Goal: Use online tool/utility

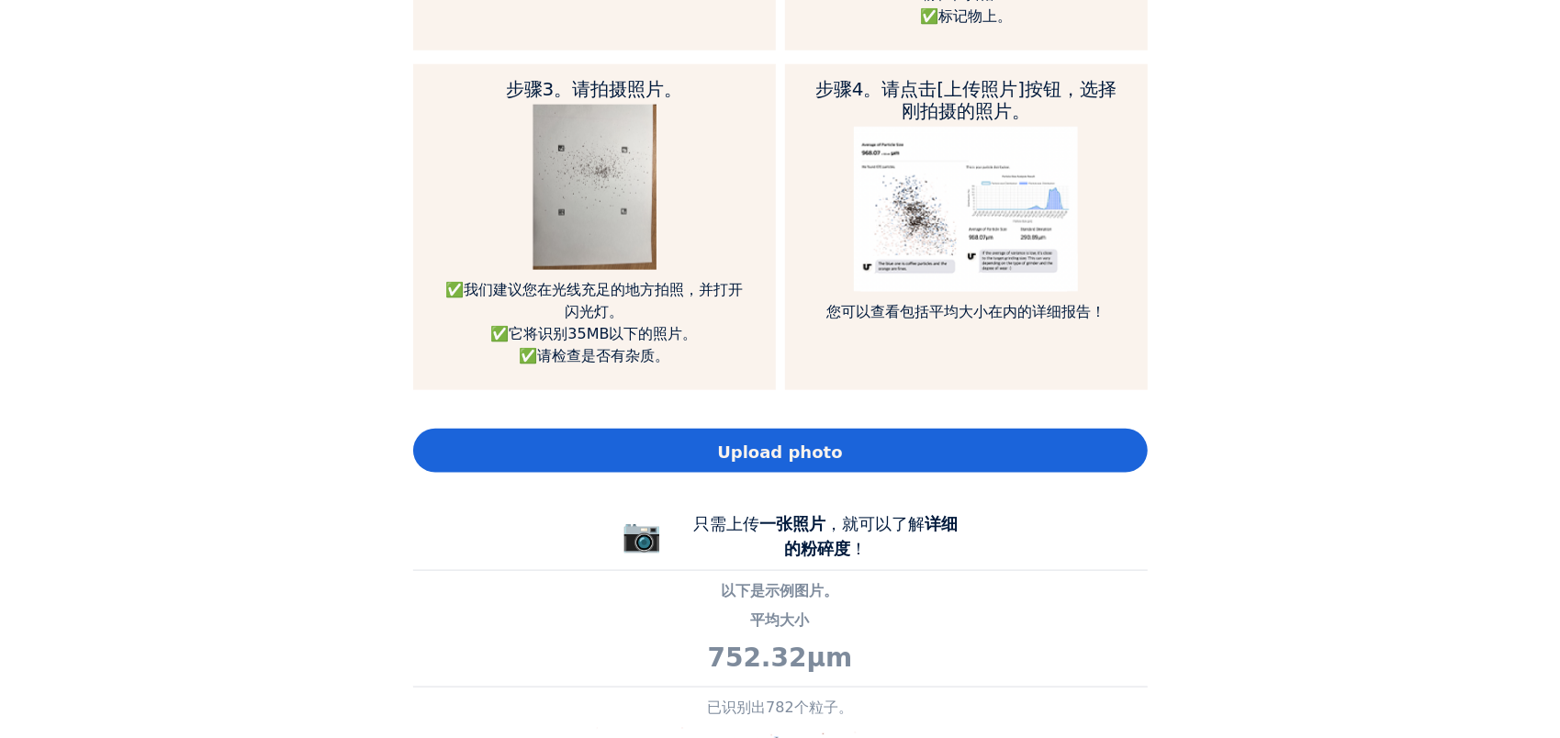
scroll to position [1039, 0]
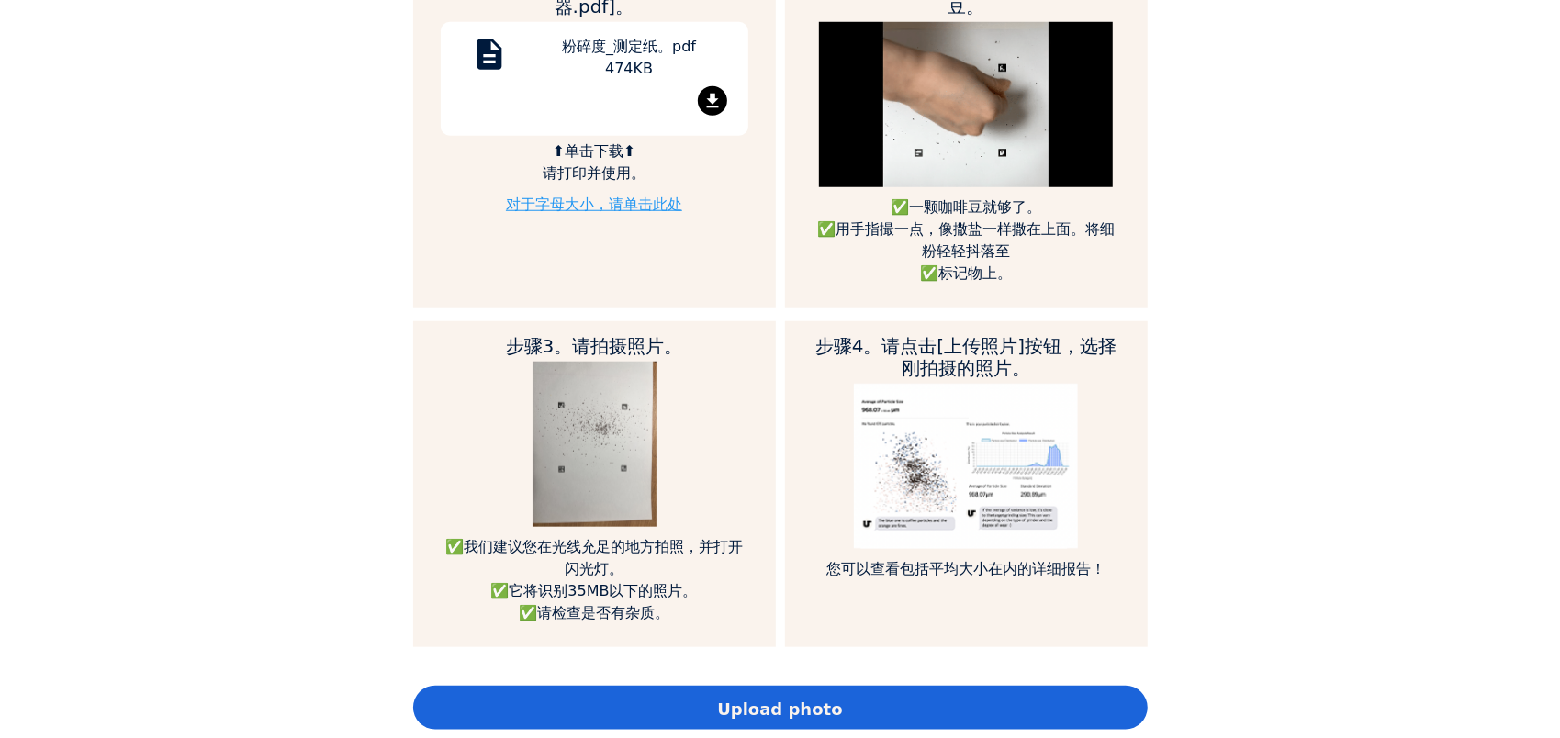
click at [922, 347] on h2 "步骤4。请点击[上传照片]按钮，选择刚拍摄的照片。" at bounding box center [966, 357] width 308 height 44
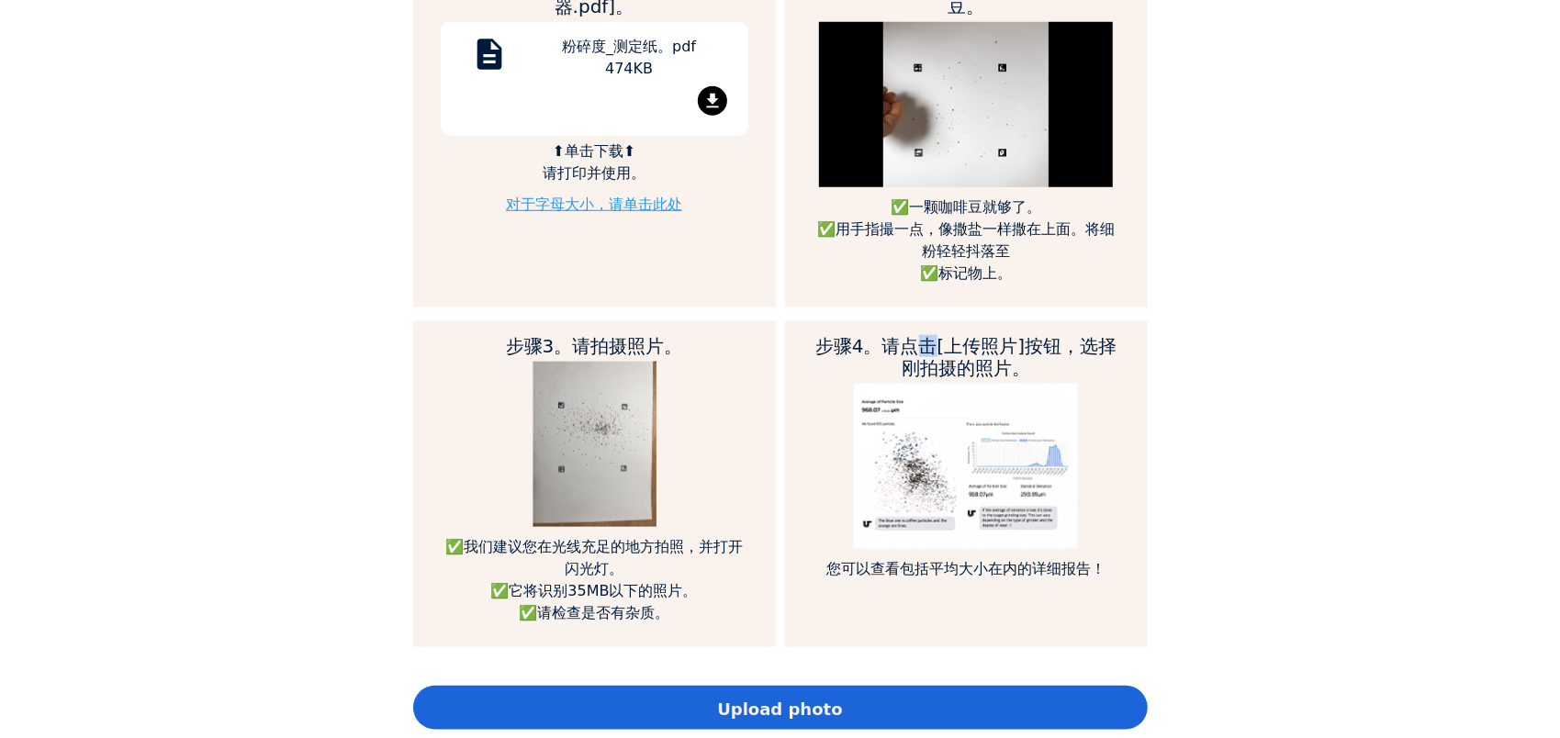
click at [922, 347] on h2 "步骤4。请点击[上传照片]按钮，选择刚拍摄的照片。" at bounding box center [966, 357] width 308 height 44
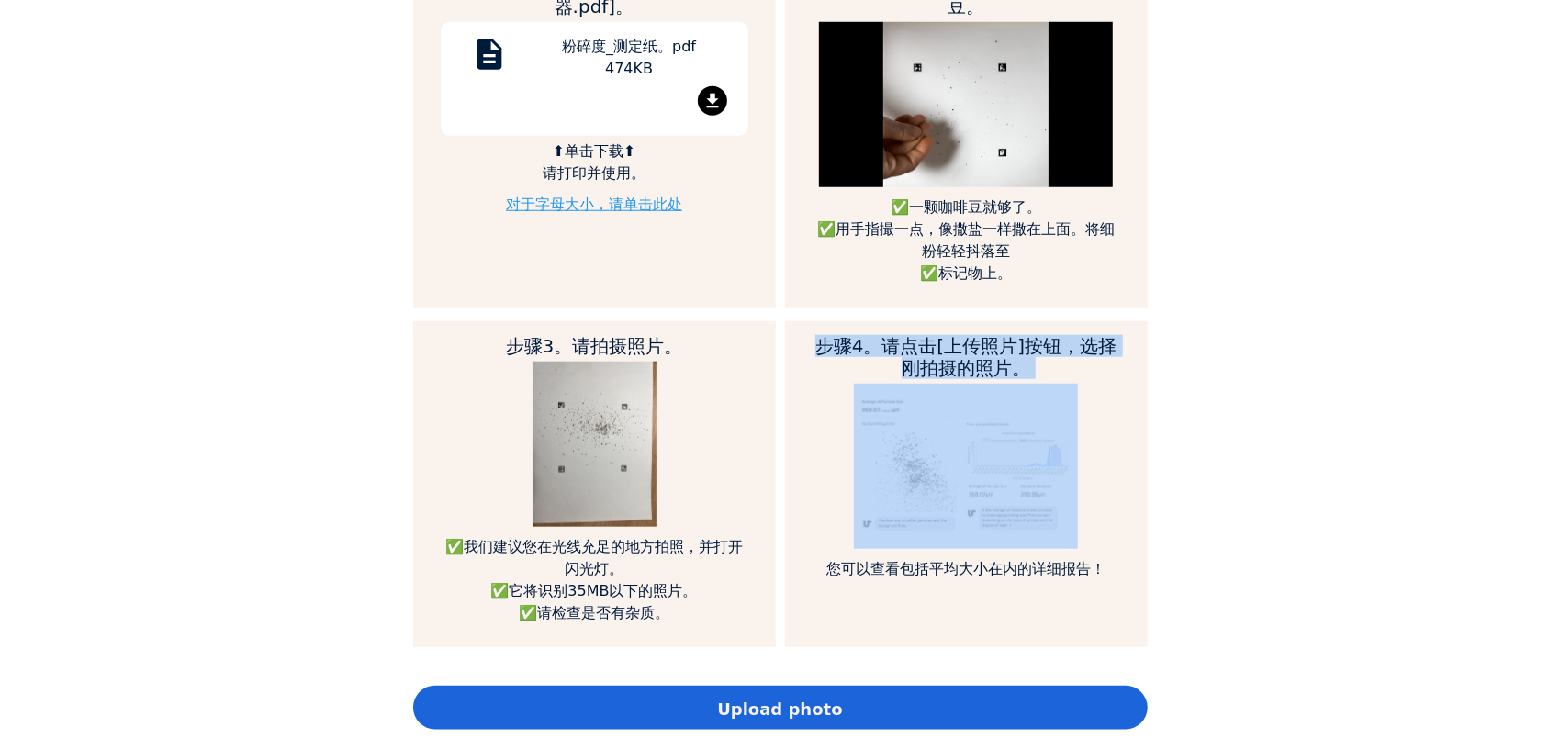
click at [922, 347] on h2 "步骤4。请点击[上传照片]按钮，选择刚拍摄的照片。" at bounding box center [966, 357] width 308 height 44
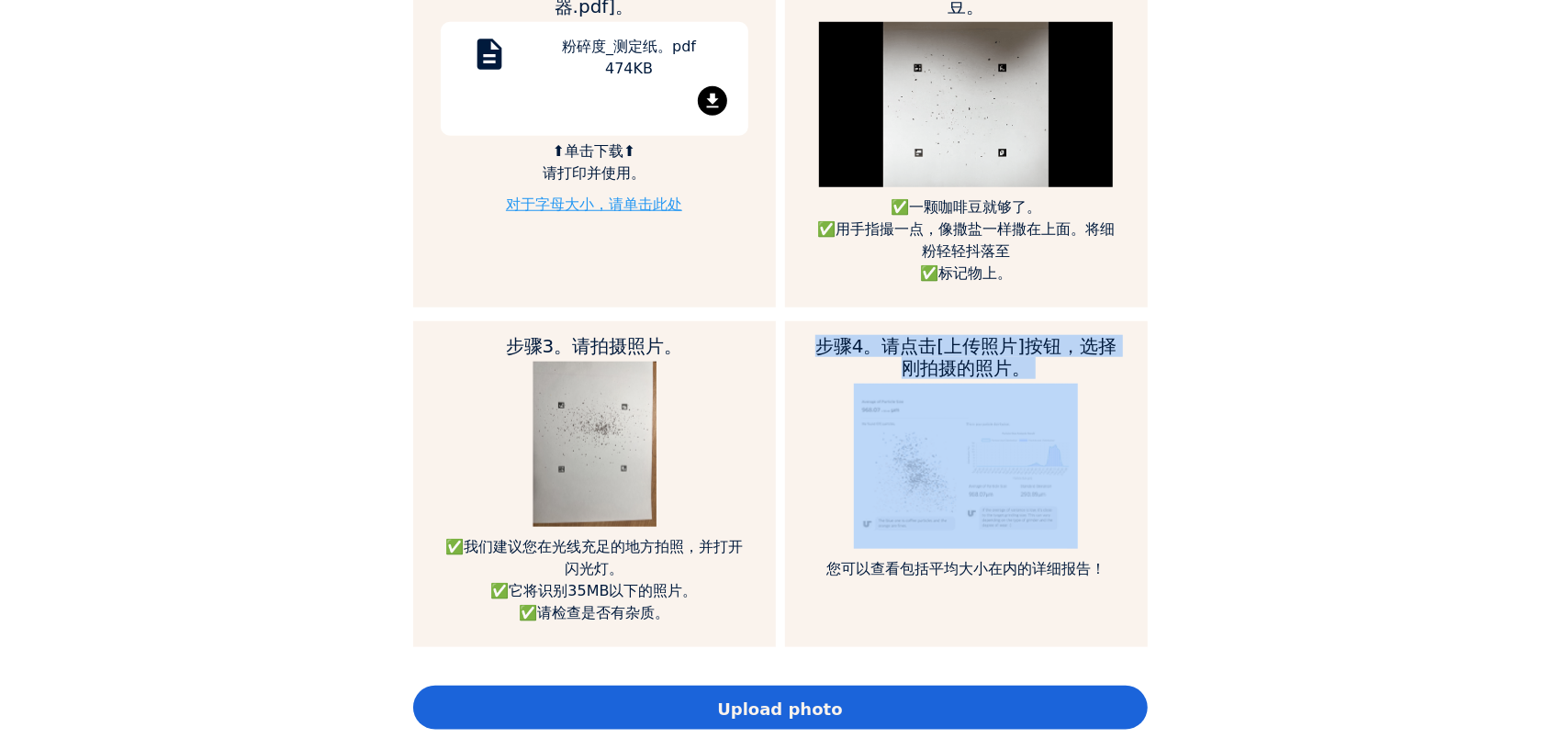
drag, startPoint x: 922, startPoint y: 347, endPoint x: 822, endPoint y: 351, distance: 100.1
click at [822, 351] on h2 "步骤4。请点击[上传照片]按钮，选择刚拍摄的照片。" at bounding box center [966, 357] width 308 height 44
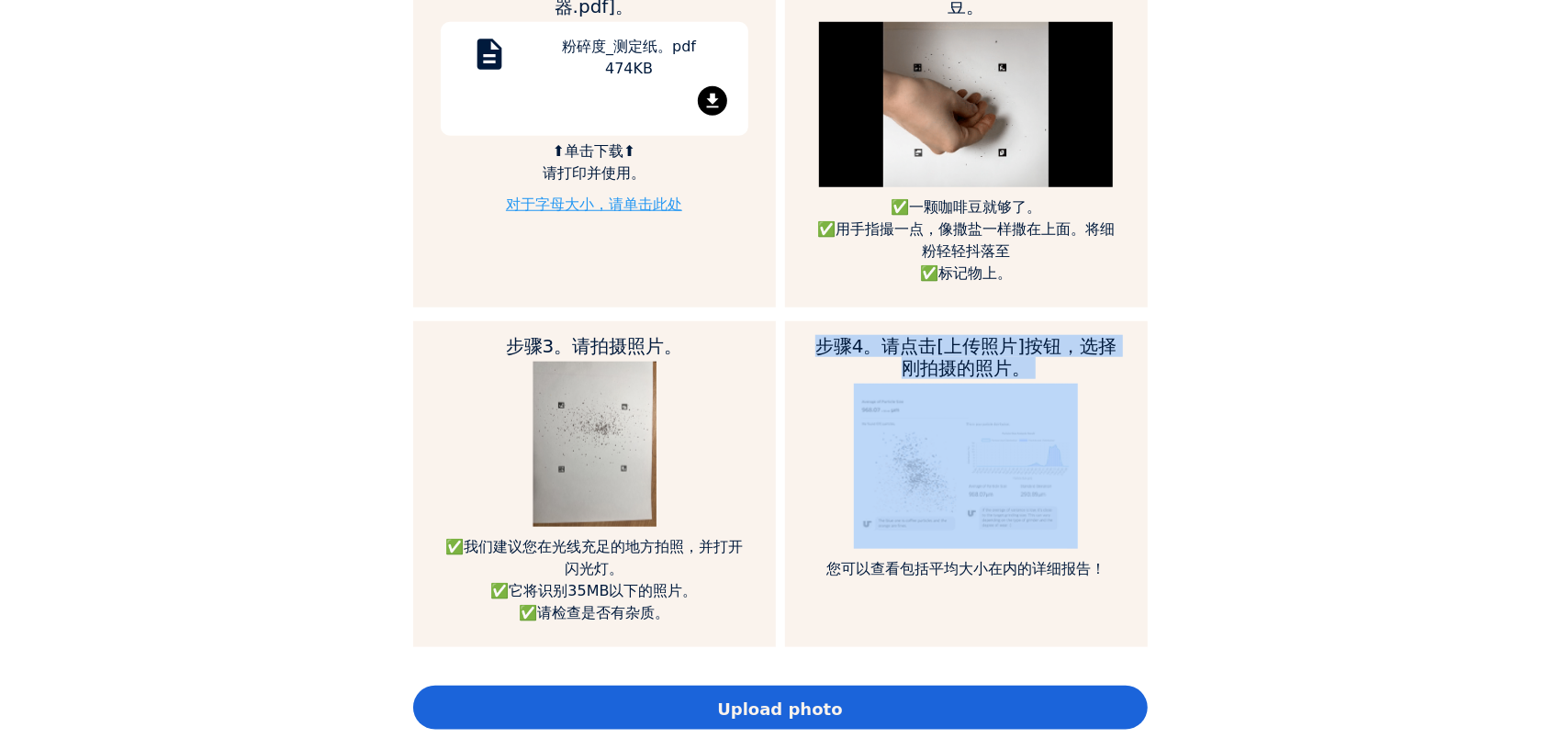
click at [834, 338] on h2 "步骤4。请点击[上传照片]按钮，选择刚拍摄的照片。" at bounding box center [966, 357] width 308 height 44
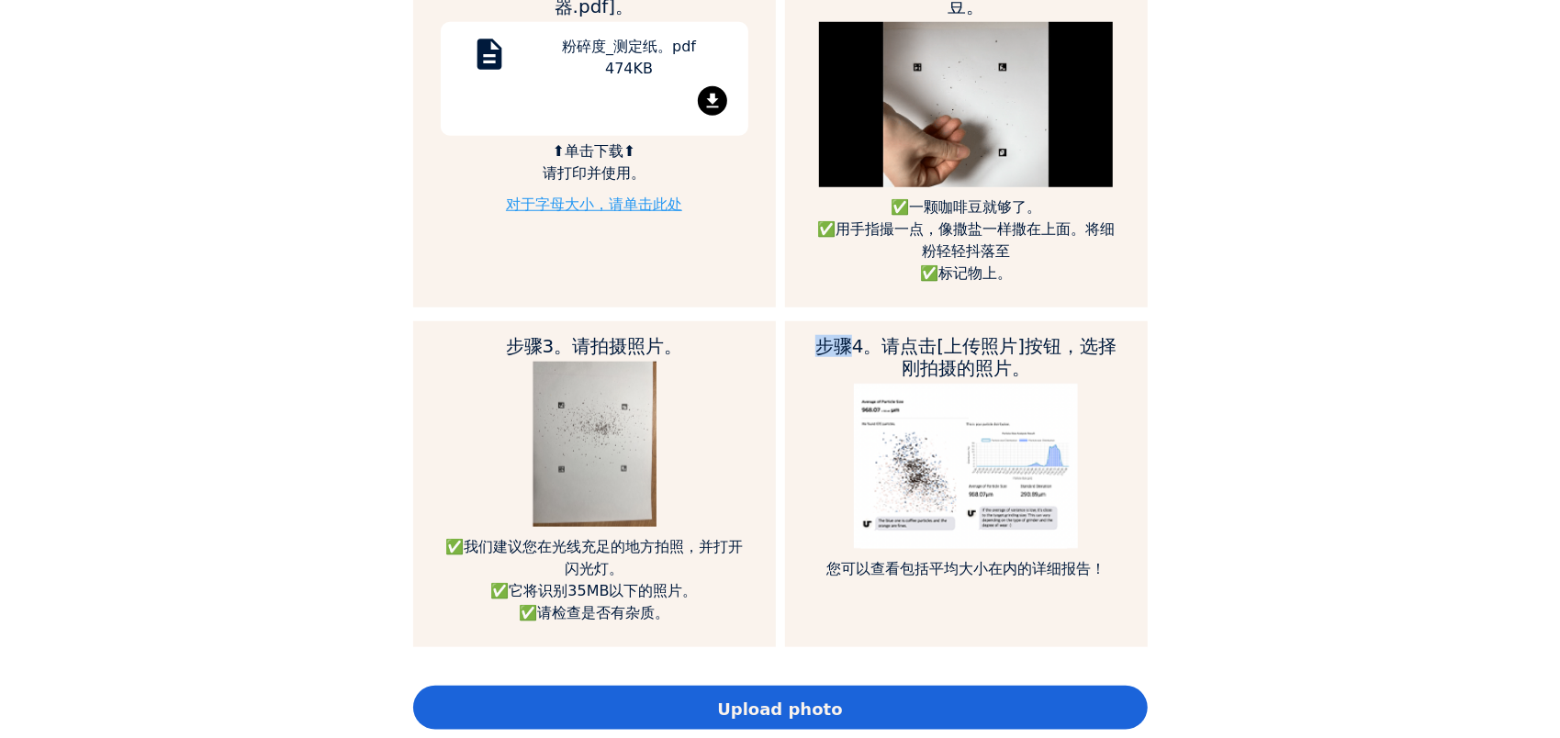
click at [834, 338] on h2 "步骤4。请点击[上传照片]按钮，选择刚拍摄的照片。" at bounding box center [966, 357] width 308 height 44
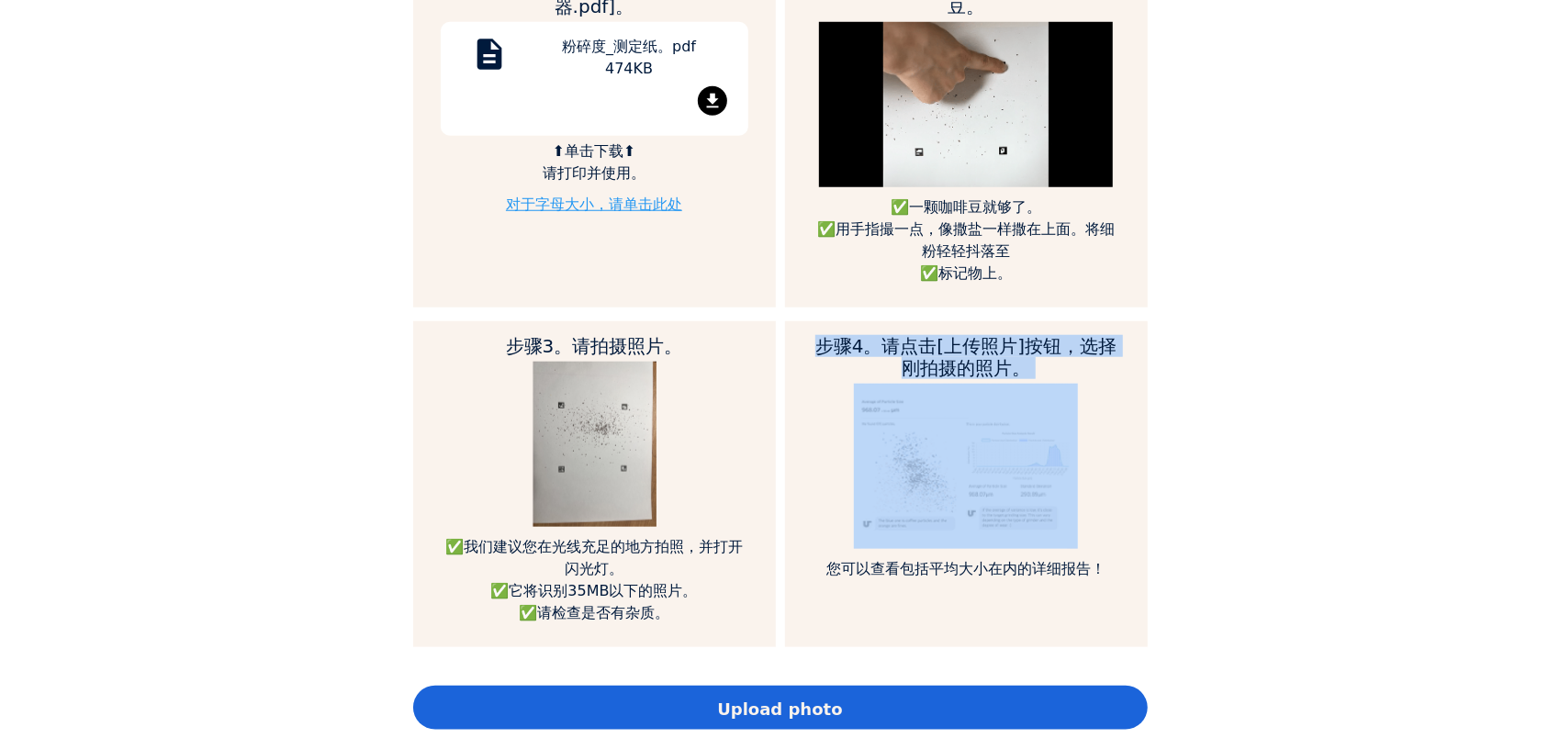
click at [834, 338] on h2 "步骤4。请点击[上传照片]按钮，选择刚拍摄的照片。" at bounding box center [966, 357] width 308 height 44
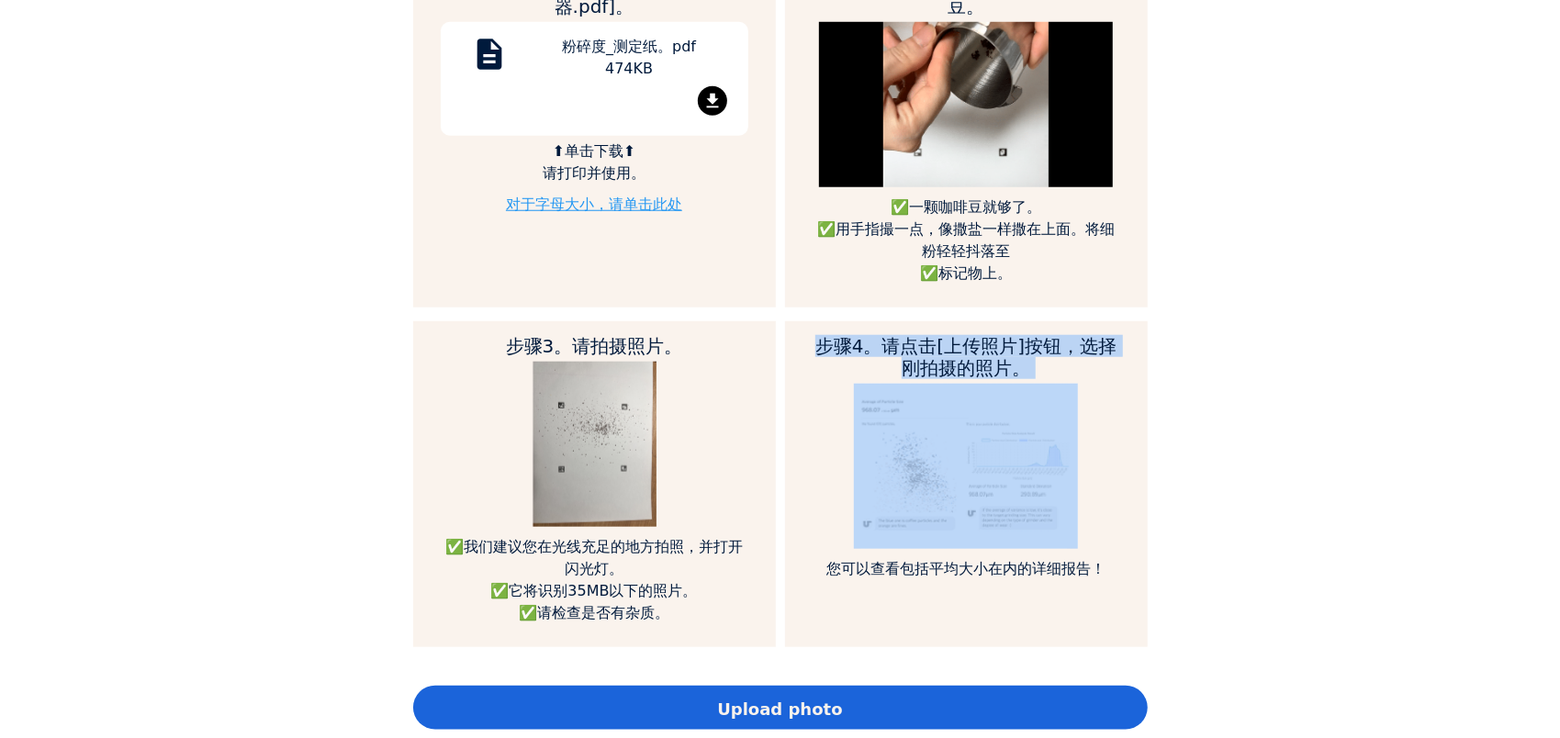
drag, startPoint x: 834, startPoint y: 338, endPoint x: 802, endPoint y: 344, distance: 31.9
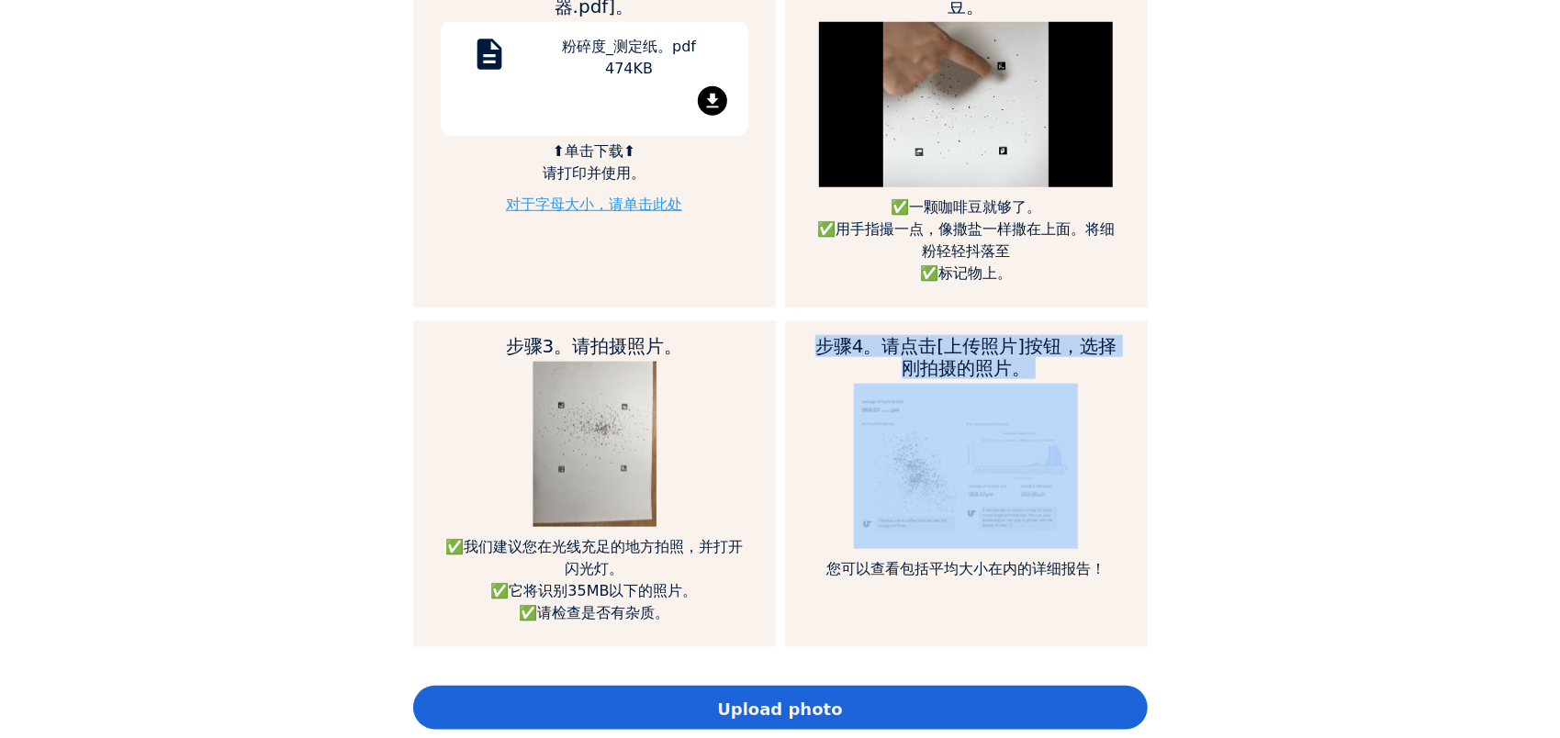
click at [802, 344] on div "步骤4。请点击[上传照片]按钮，选择刚拍摄的照片。 您可以查看包括平均大小在内的详细报告！" at bounding box center [966, 484] width 363 height 326
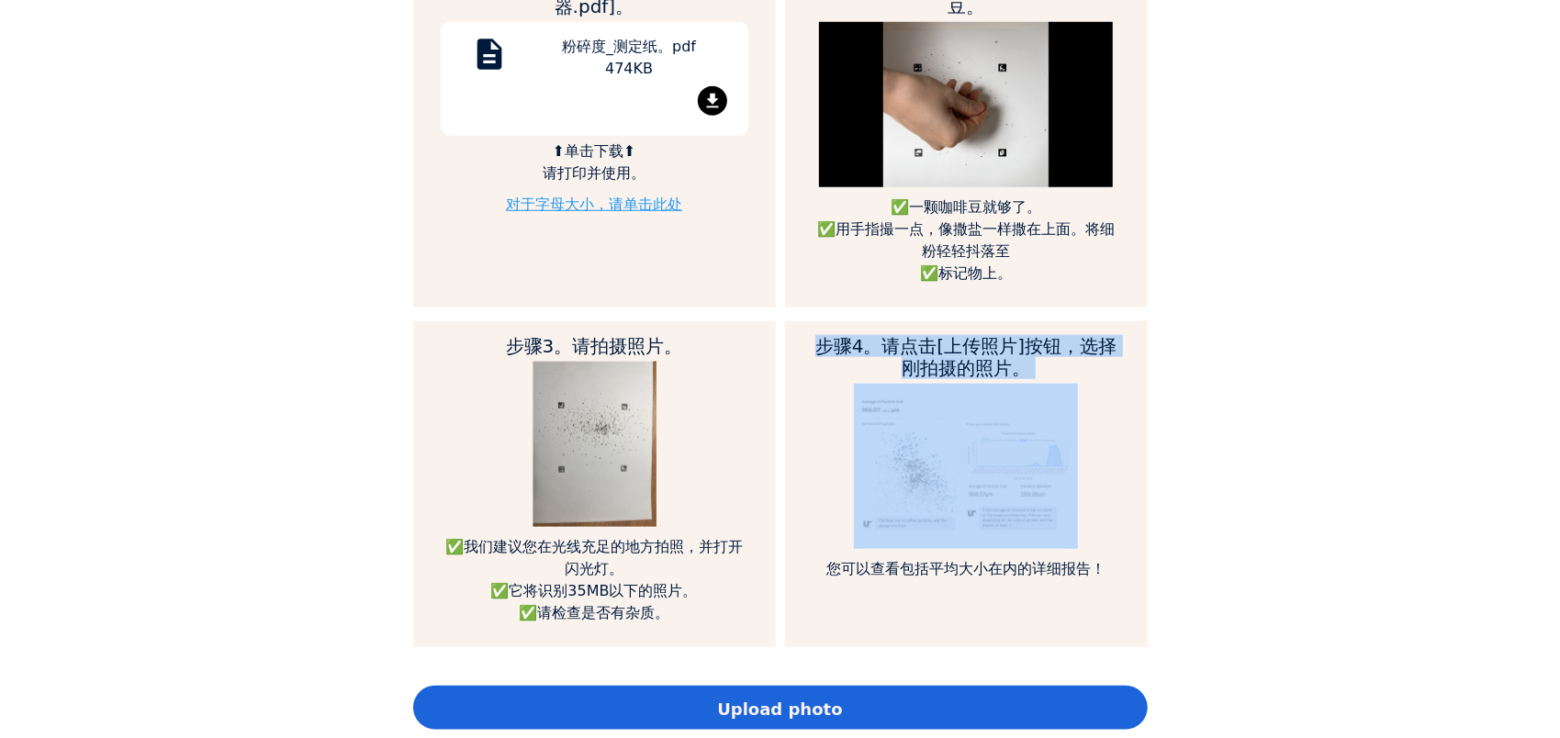
click at [823, 337] on h2 "步骤4。请点击[上传照片]按钮，选择刚拍摄的照片。" at bounding box center [966, 357] width 308 height 44
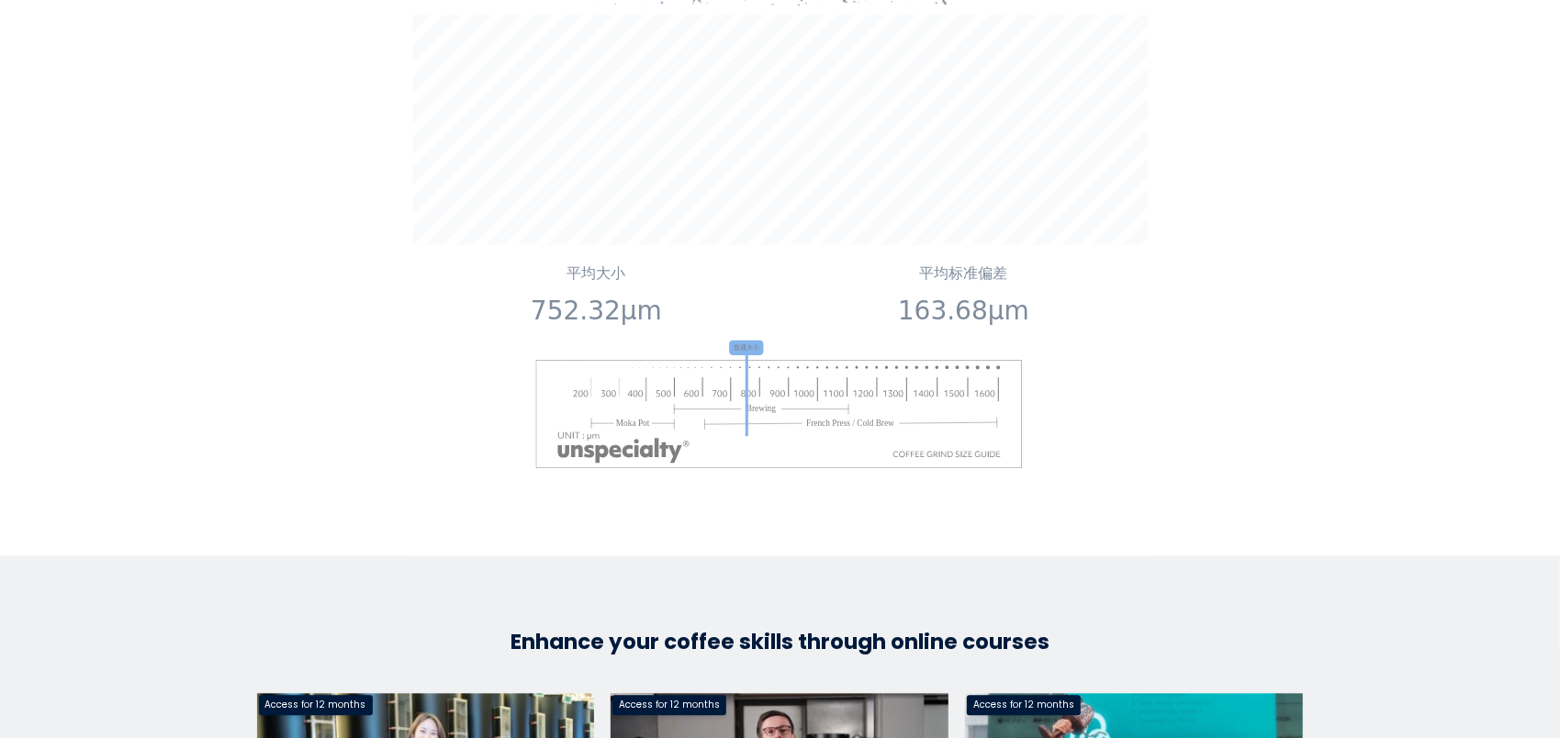
scroll to position [2387, 0]
drag, startPoint x: 734, startPoint y: 345, endPoint x: 786, endPoint y: 356, distance: 52.6
click at [786, 356] on g "普通大小" at bounding box center [779, 403] width 489 height 129
drag, startPoint x: 786, startPoint y: 356, endPoint x: 760, endPoint y: 404, distance: 54.2
click at [760, 404] on image at bounding box center [779, 412] width 489 height 110
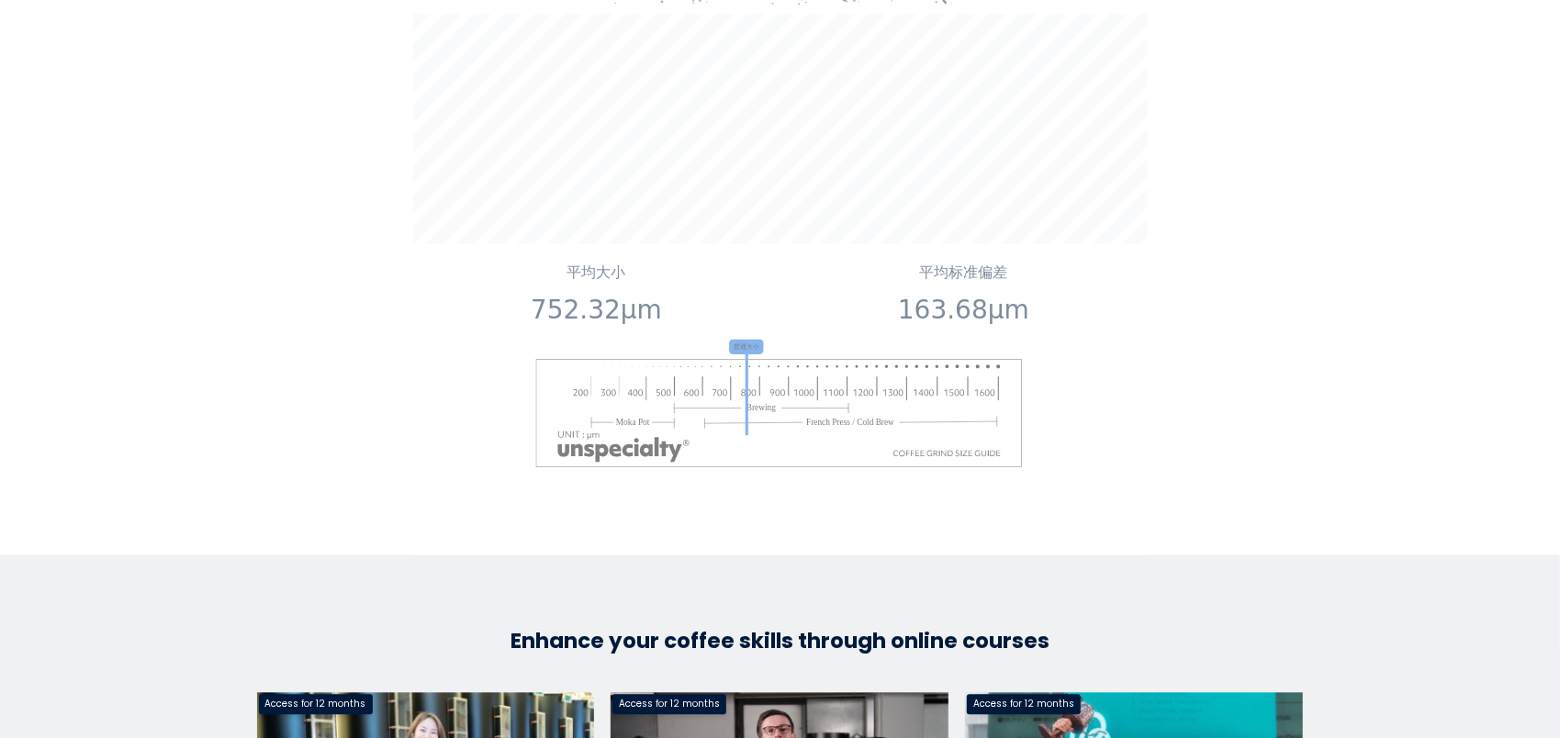
click at [775, 399] on image at bounding box center [779, 412] width 489 height 110
click at [754, 404] on image at bounding box center [779, 412] width 489 height 110
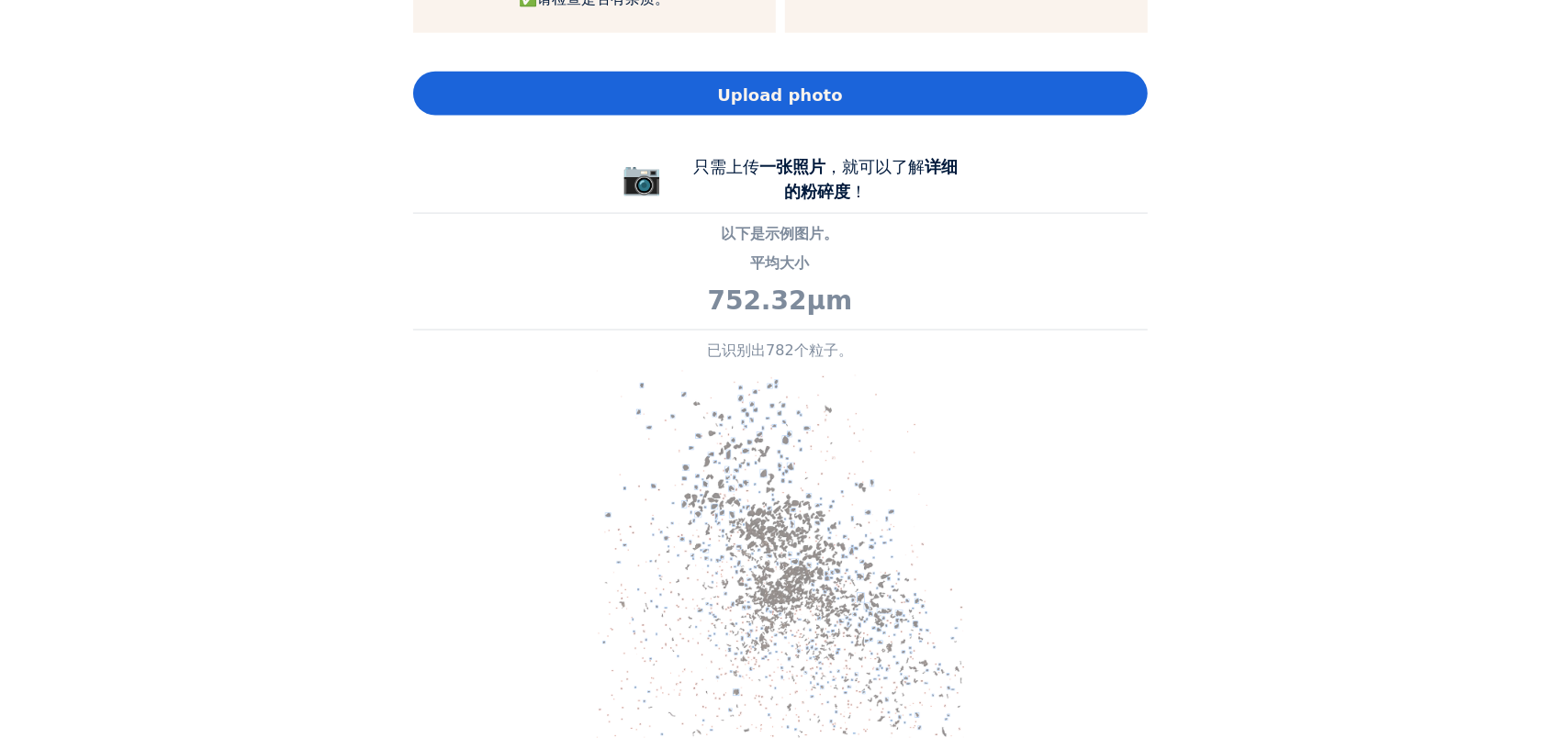
scroll to position [1590, 0]
